Goal: Task Accomplishment & Management: Complete application form

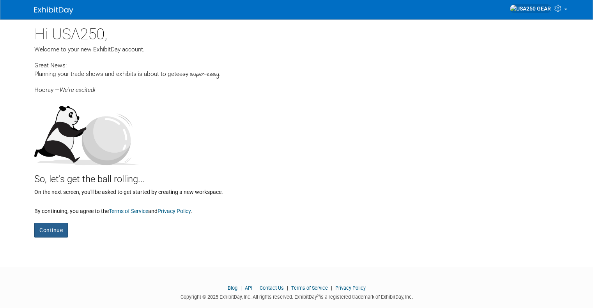
click at [51, 230] on button "Continue" at bounding box center [51, 230] width 34 height 15
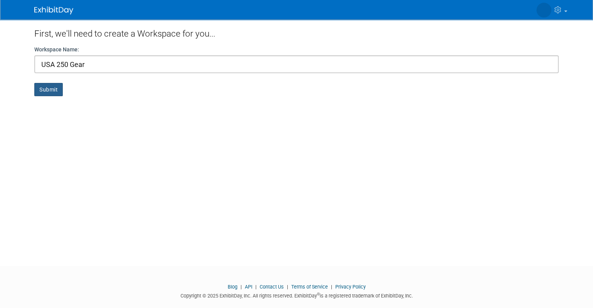
type input "USA 250 Gear"
click at [39, 91] on button "Submit" at bounding box center [48, 89] width 28 height 13
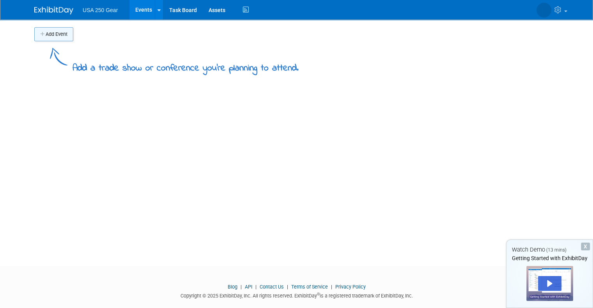
click at [35, 39] on button "Add Event" at bounding box center [53, 34] width 39 height 14
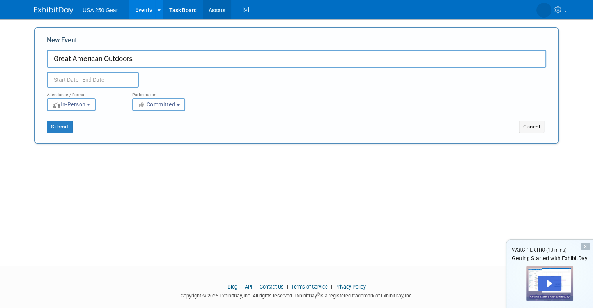
type input "Great American Outdoors"
click at [99, 79] on input "text" at bounding box center [93, 80] width 92 height 16
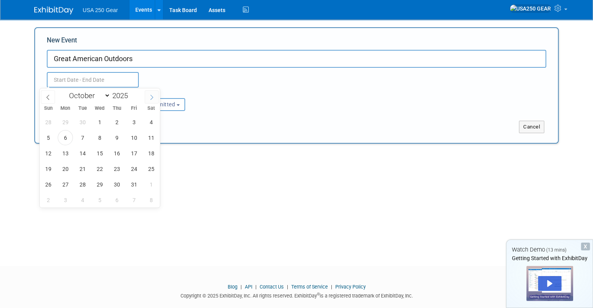
click at [152, 98] on icon at bounding box center [151, 97] width 5 height 5
select select "11"
click at [152, 98] on icon at bounding box center [151, 97] width 5 height 5
type input "2026"
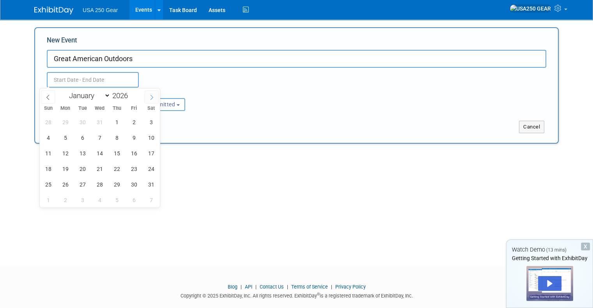
click at [152, 98] on icon at bounding box center [151, 97] width 5 height 5
select select "1"
click at [115, 120] on span "5" at bounding box center [116, 122] width 15 height 15
type input "Feb 5, 2026 to Feb 5, 2026"
type input "2025"
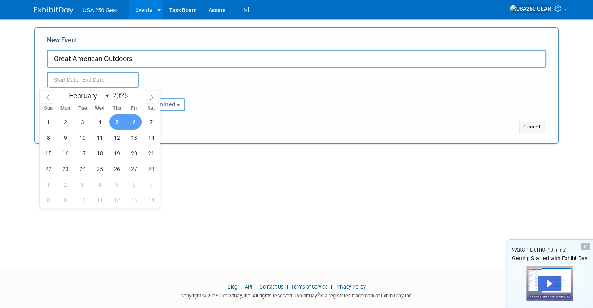
type input "Feb 5, 2026 to Feb 5, 2026"
type input "2026"
click at [218, 90] on div "Attendance / Format: <img src="https://www.exhibitday.com/Images/Format-InPerso…" at bounding box center [296, 99] width 511 height 23
select select "1"
click at [97, 79] on input "Feb 5, 2026 to Feb 5, 2026" at bounding box center [93, 80] width 92 height 16
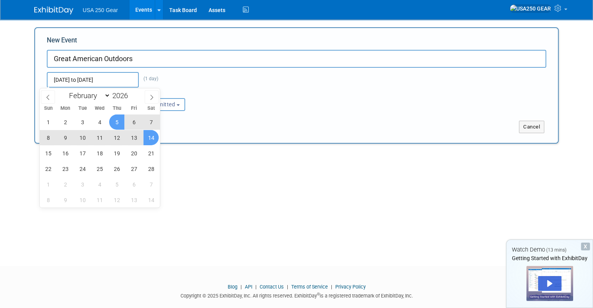
click at [153, 135] on span "14" at bounding box center [150, 137] width 15 height 15
type input "[DATE] to [DATE]"
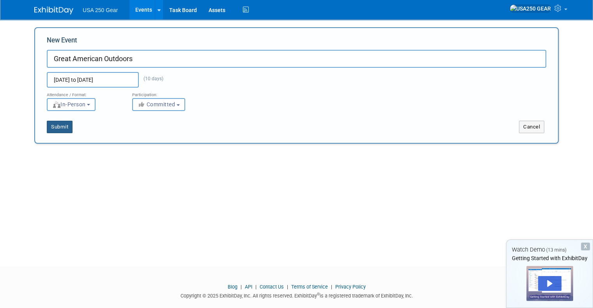
click at [63, 127] on button "Submit" at bounding box center [60, 127] width 26 height 12
